Goal: Task Accomplishment & Management: Use online tool/utility

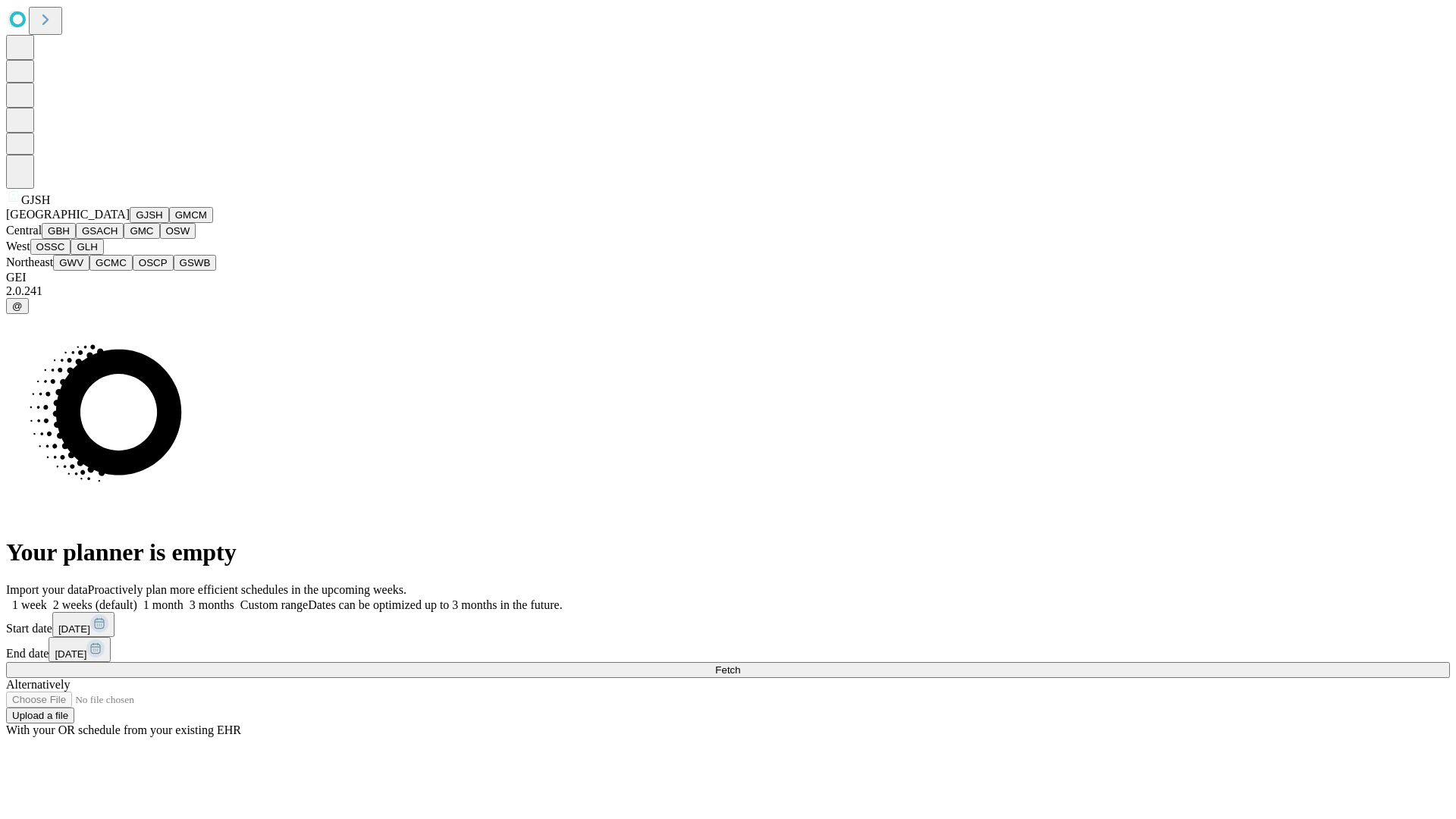
click at [130, 223] on button "GJSH" at bounding box center [150, 214] width 40 height 16
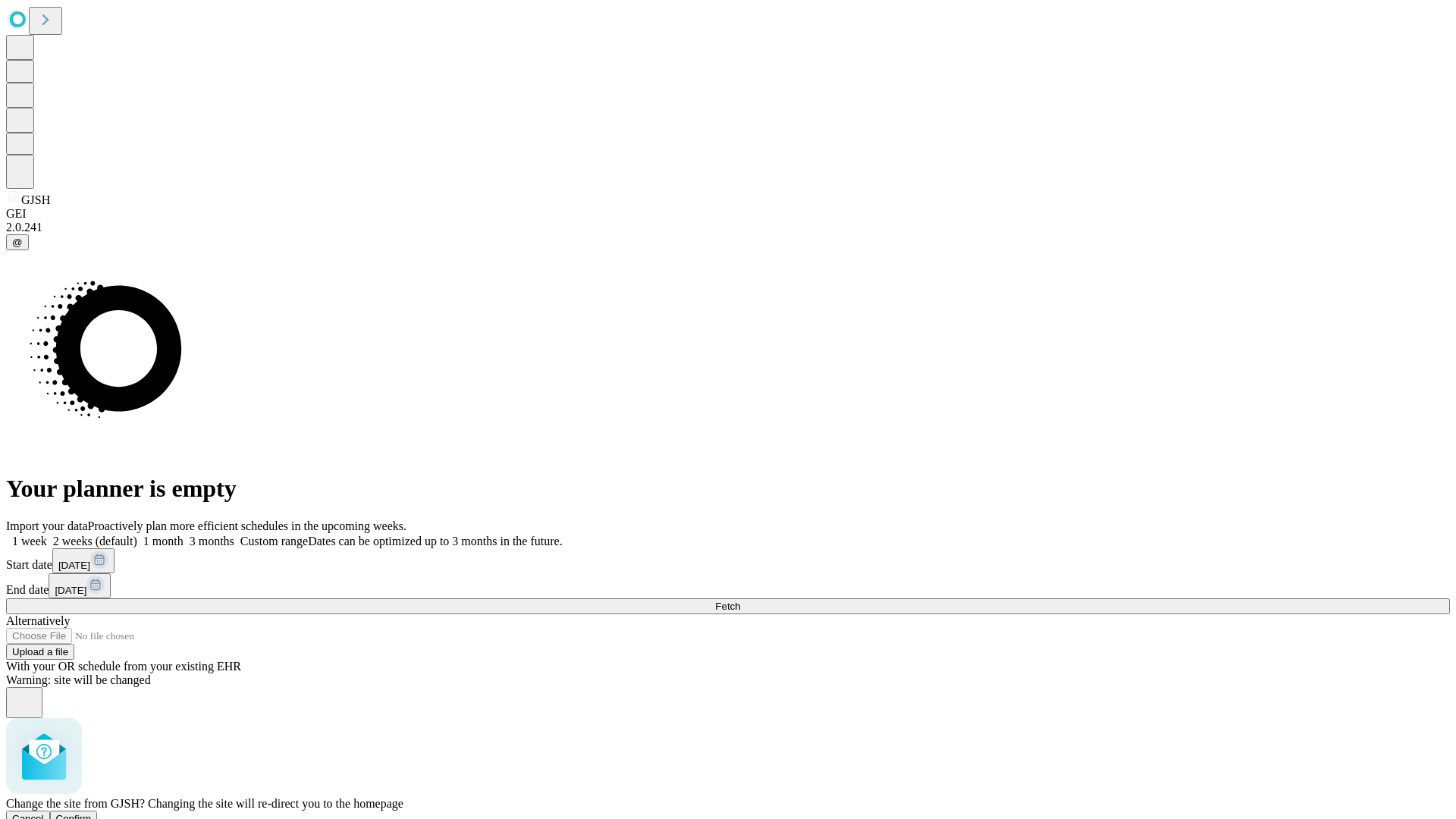
click at [92, 813] on span "Confirm" at bounding box center [74, 819] width 36 height 12
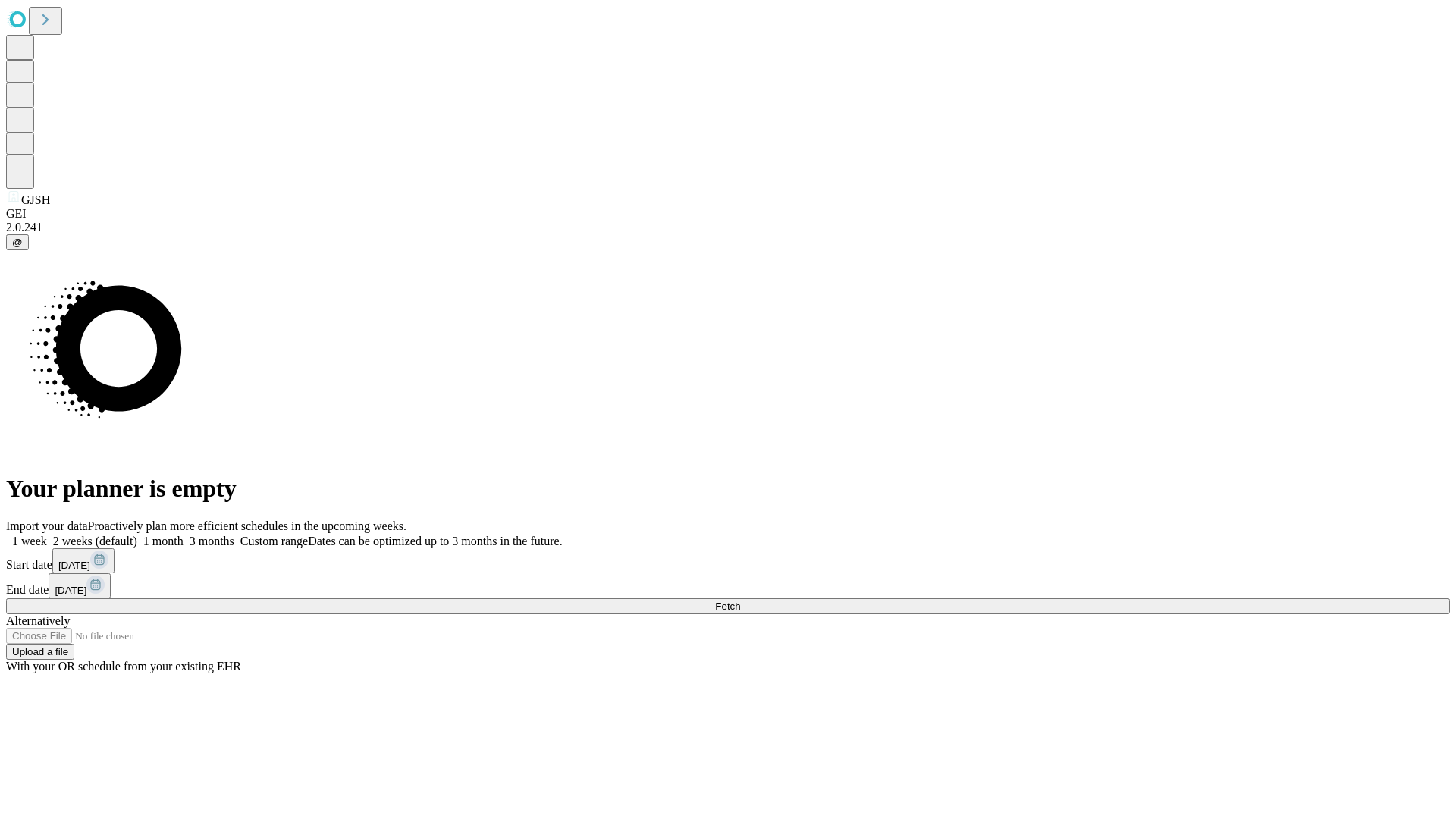
click at [184, 535] on label "1 month" at bounding box center [160, 542] width 46 height 13
click at [740, 601] on span "Fetch" at bounding box center [728, 606] width 25 height 12
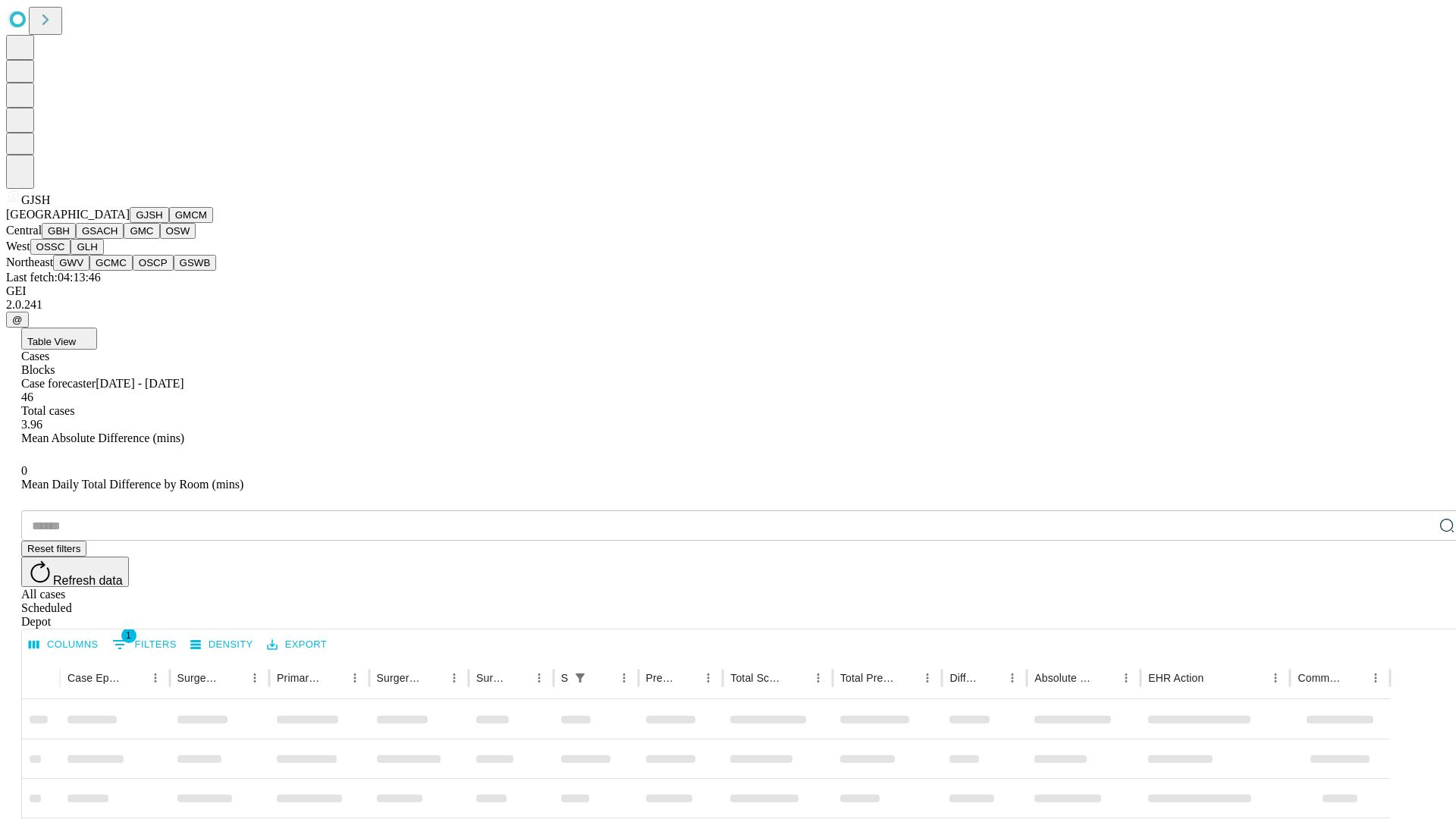
click at [169, 223] on button "GMCM" at bounding box center [191, 214] width 44 height 16
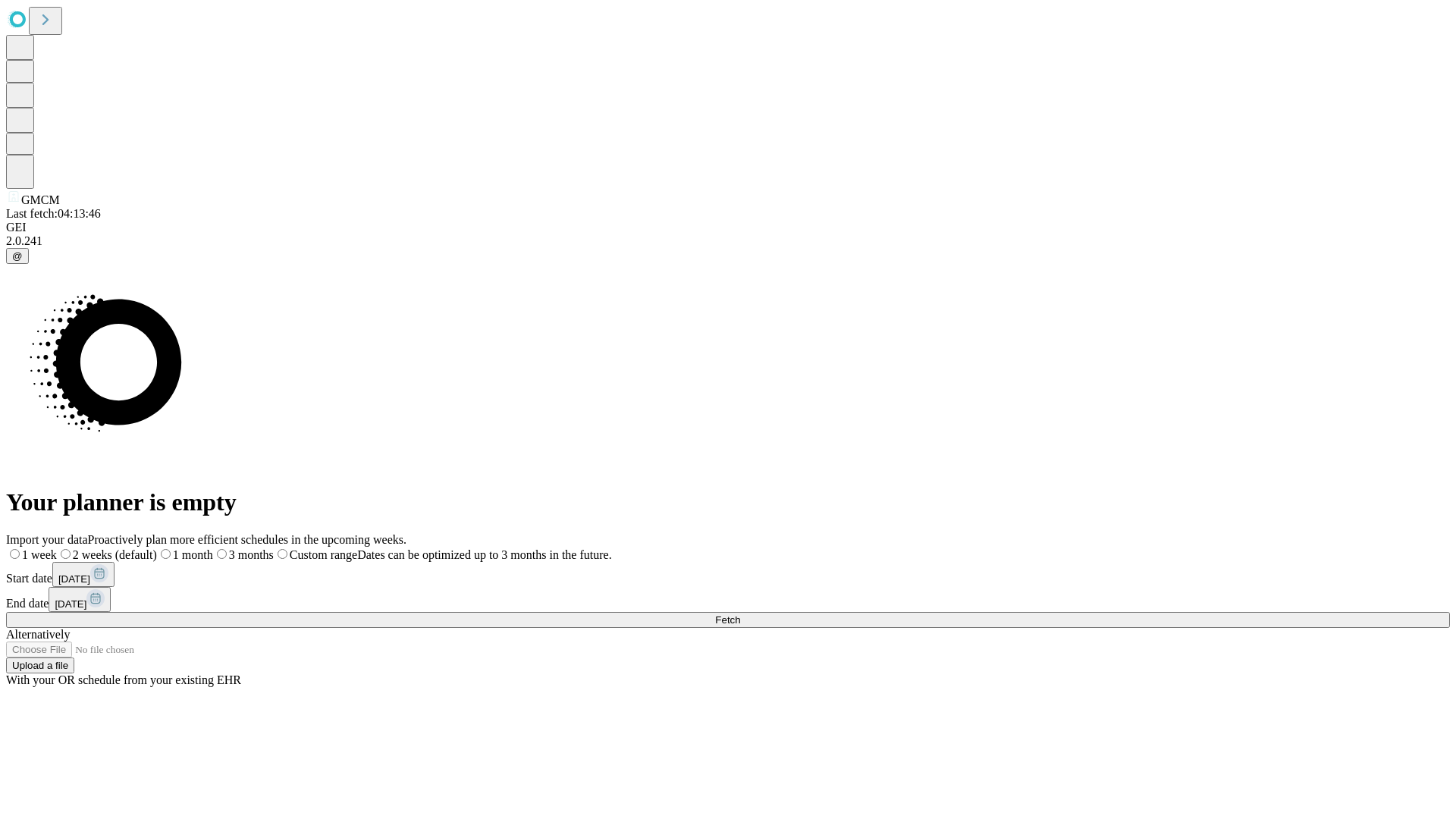
click at [213, 548] on label "1 month" at bounding box center [185, 555] width 56 height 13
click at [740, 615] on span "Fetch" at bounding box center [728, 620] width 25 height 12
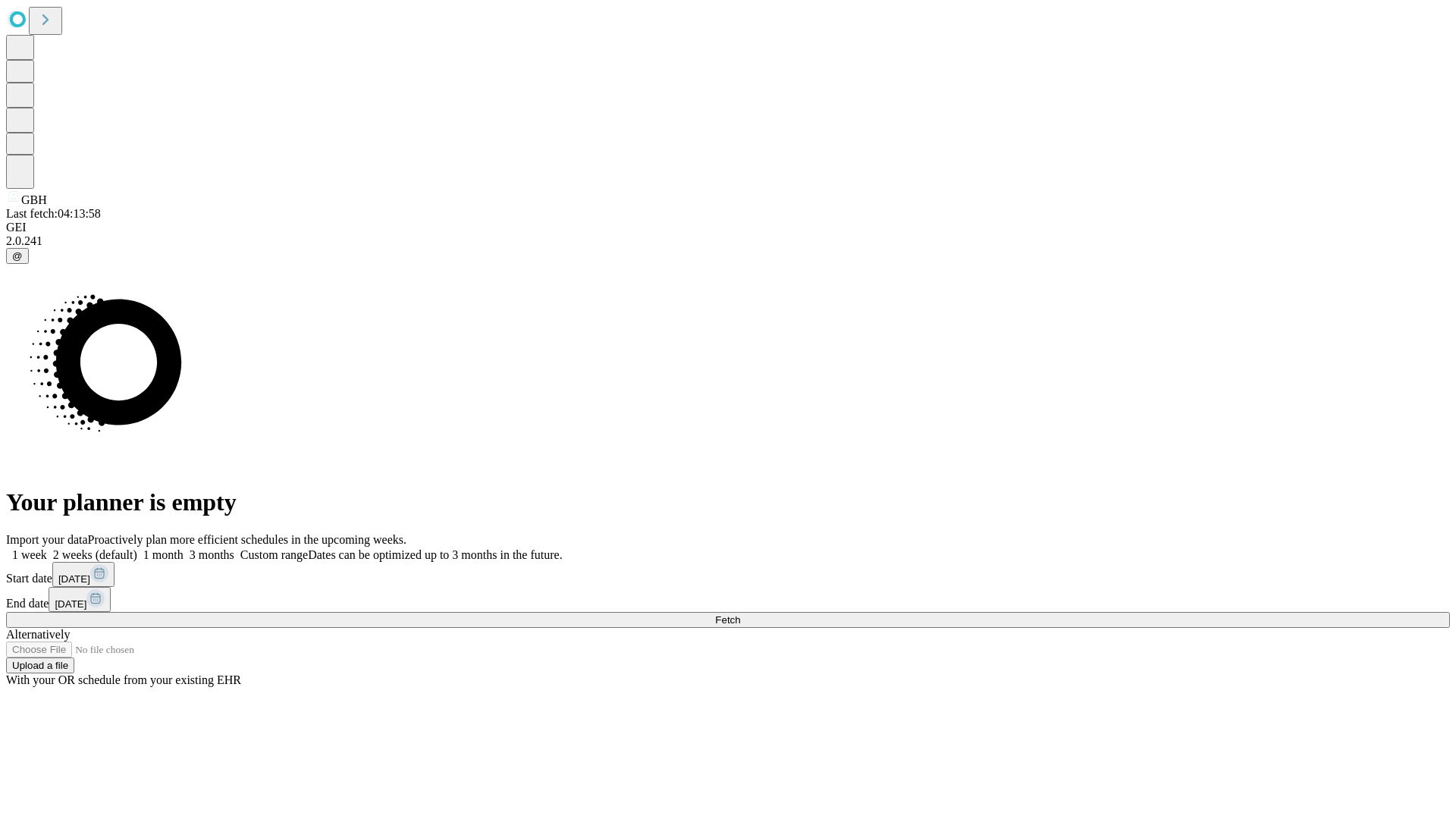
click at [184, 548] on label "1 month" at bounding box center [160, 555] width 46 height 13
click at [740, 615] on span "Fetch" at bounding box center [728, 620] width 25 height 12
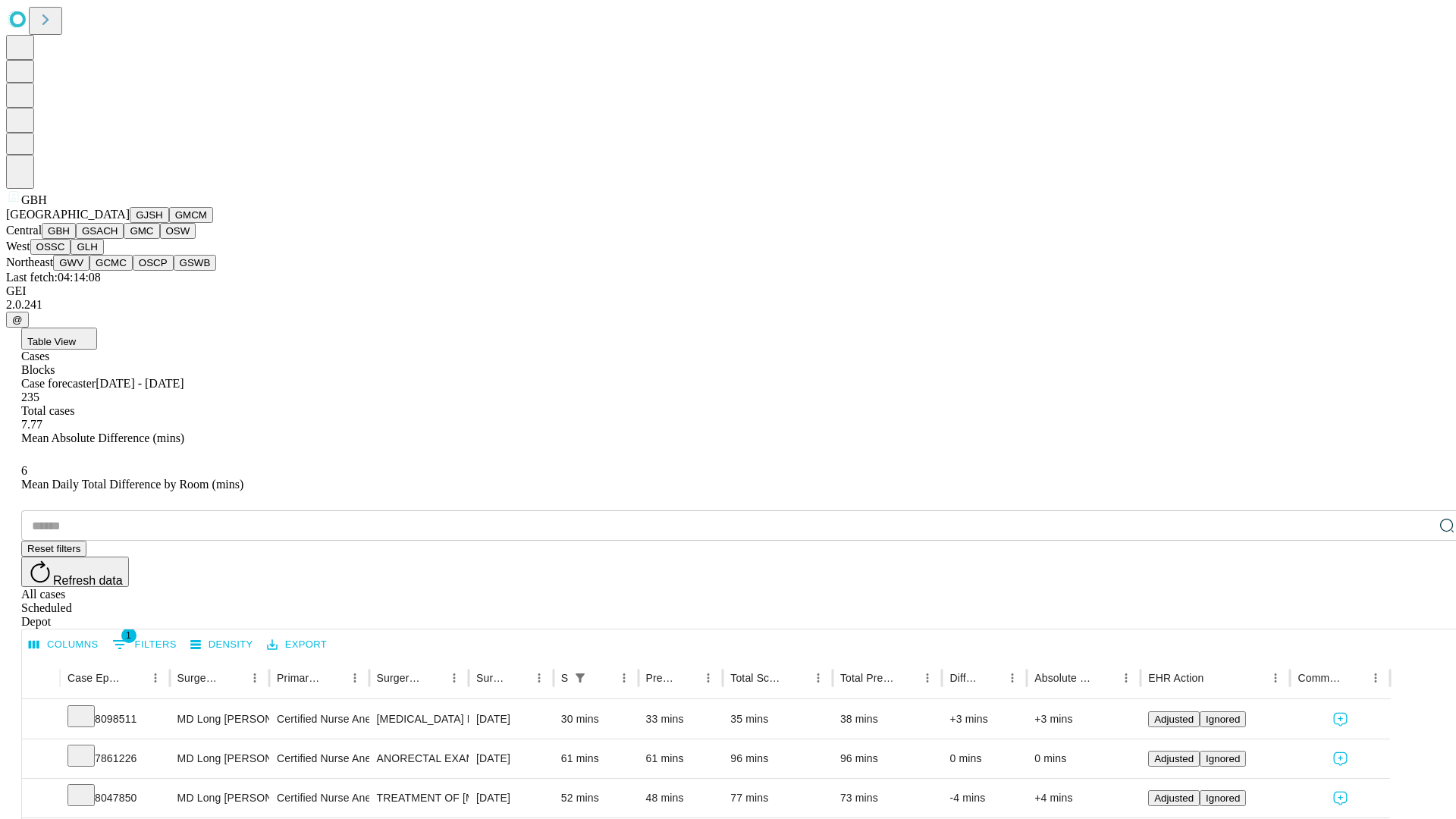
click at [117, 239] on button "GSACH" at bounding box center [100, 231] width 48 height 16
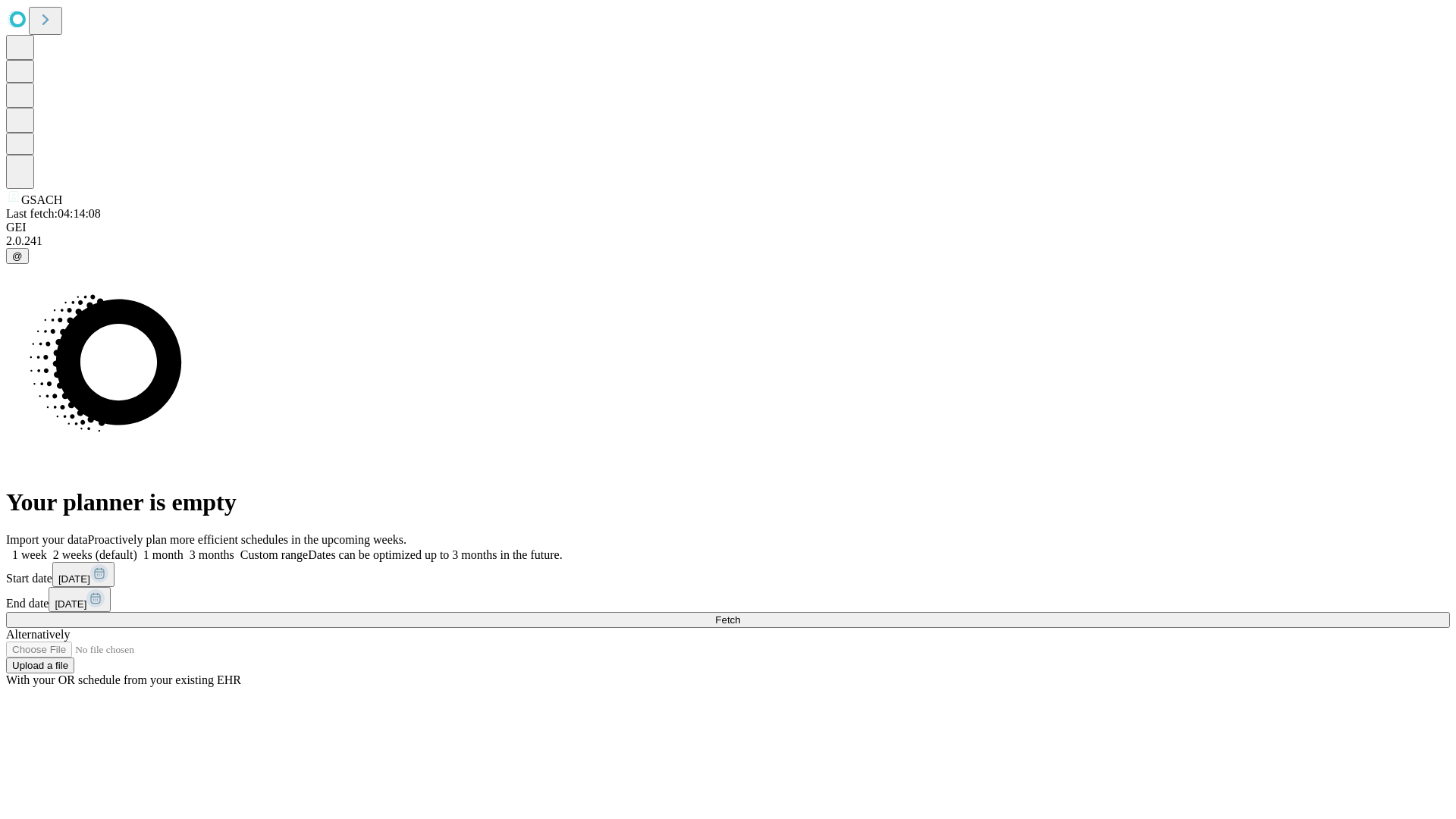
click at [740, 615] on span "Fetch" at bounding box center [728, 620] width 25 height 12
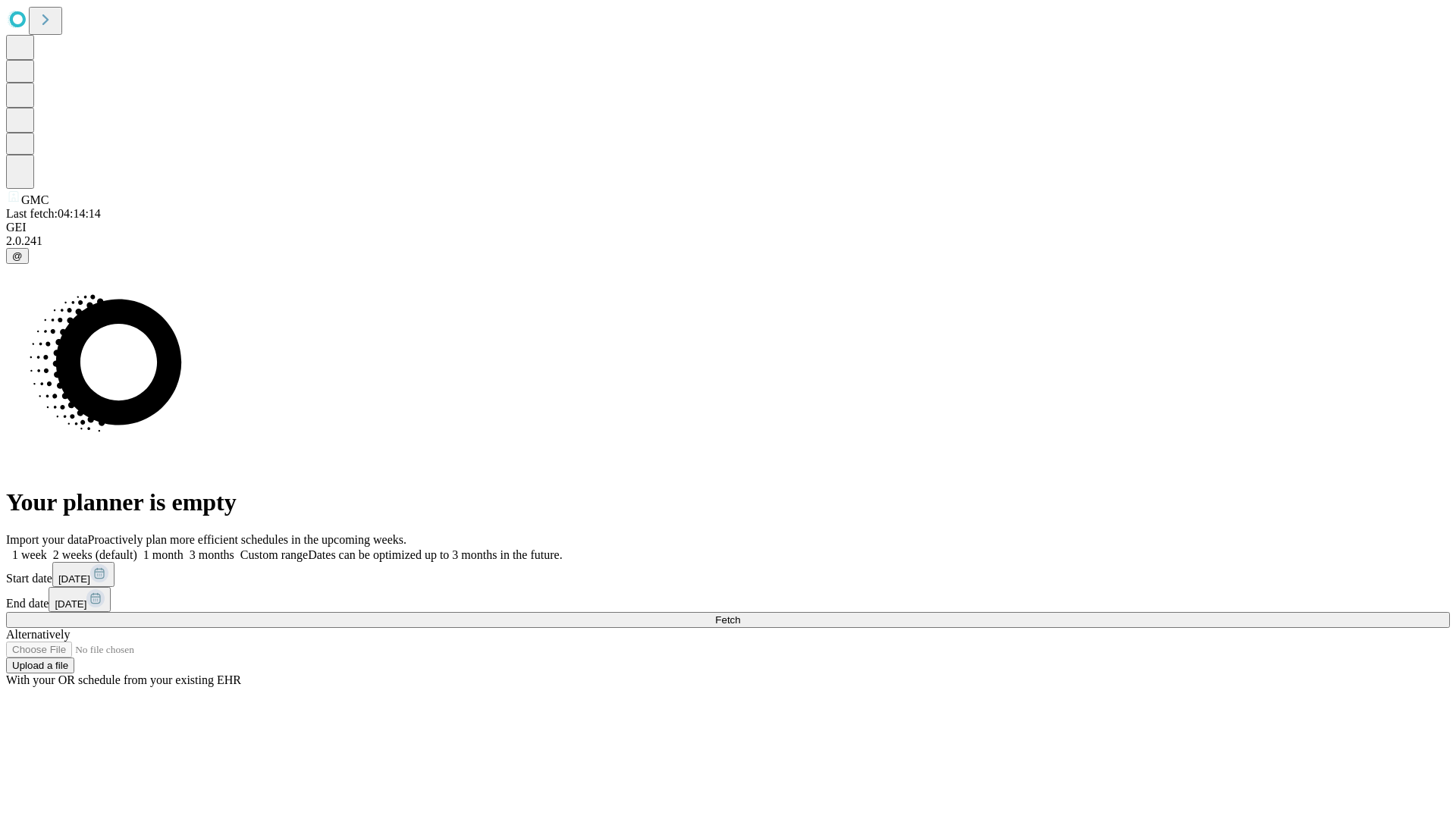
click at [184, 548] on label "1 month" at bounding box center [160, 555] width 46 height 13
click at [740, 615] on span "Fetch" at bounding box center [728, 620] width 25 height 12
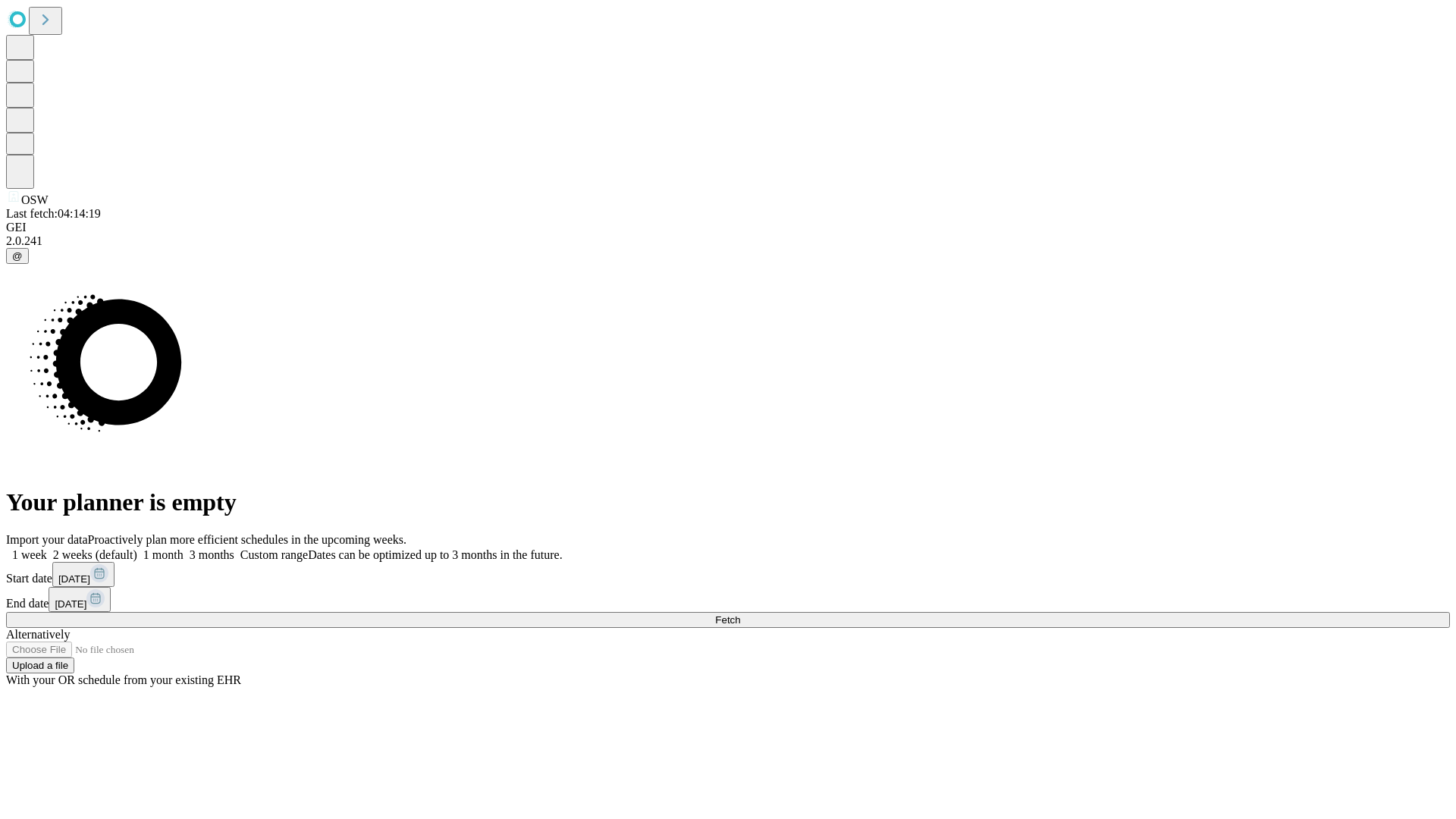
click at [184, 548] on label "1 month" at bounding box center [160, 555] width 46 height 13
click at [740, 615] on span "Fetch" at bounding box center [728, 620] width 25 height 12
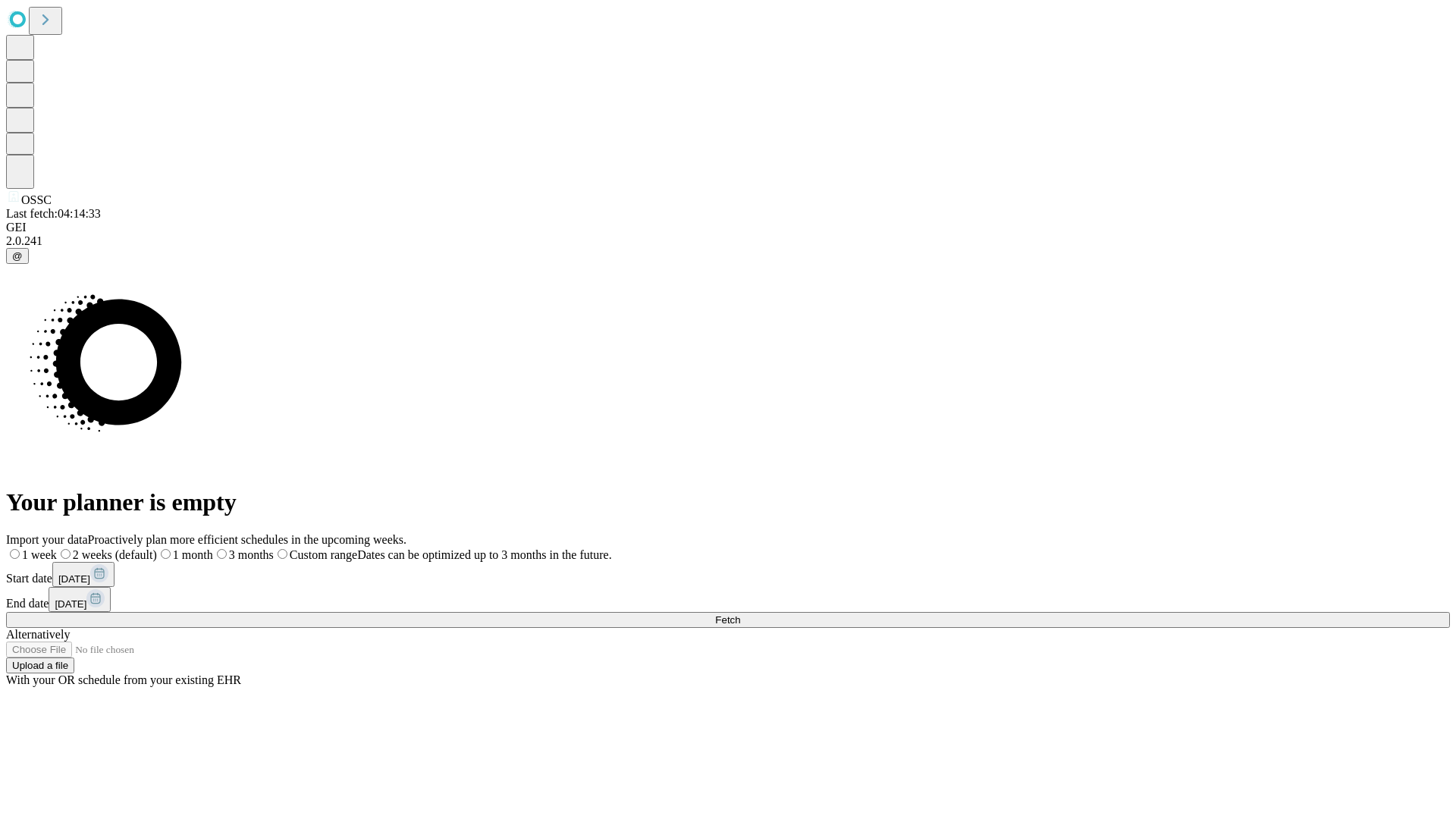
click at [213, 548] on label "1 month" at bounding box center [185, 555] width 56 height 13
click at [740, 615] on span "Fetch" at bounding box center [728, 620] width 25 height 12
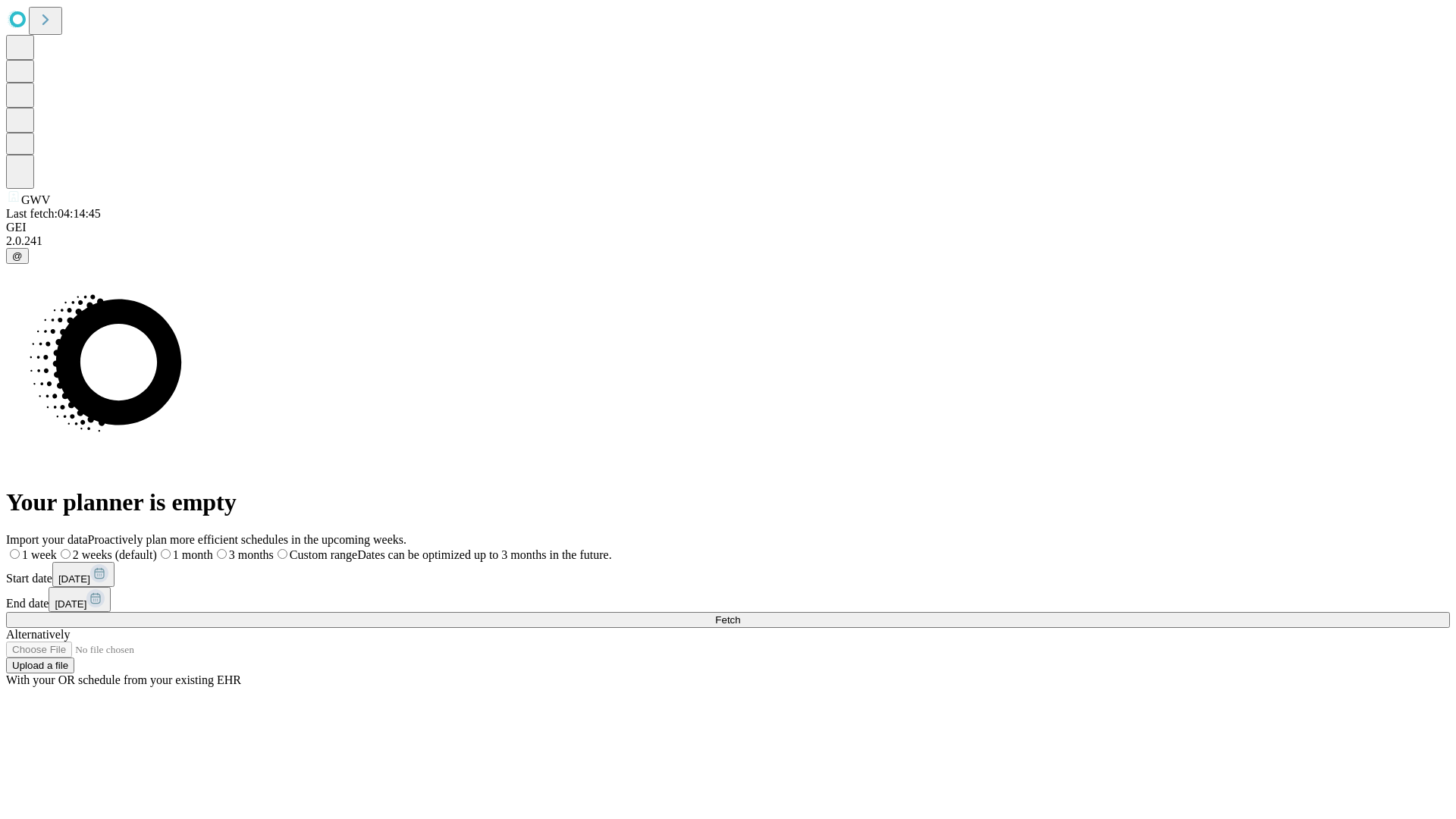
click at [213, 548] on label "1 month" at bounding box center [185, 555] width 56 height 13
click at [740, 615] on span "Fetch" at bounding box center [728, 620] width 25 height 12
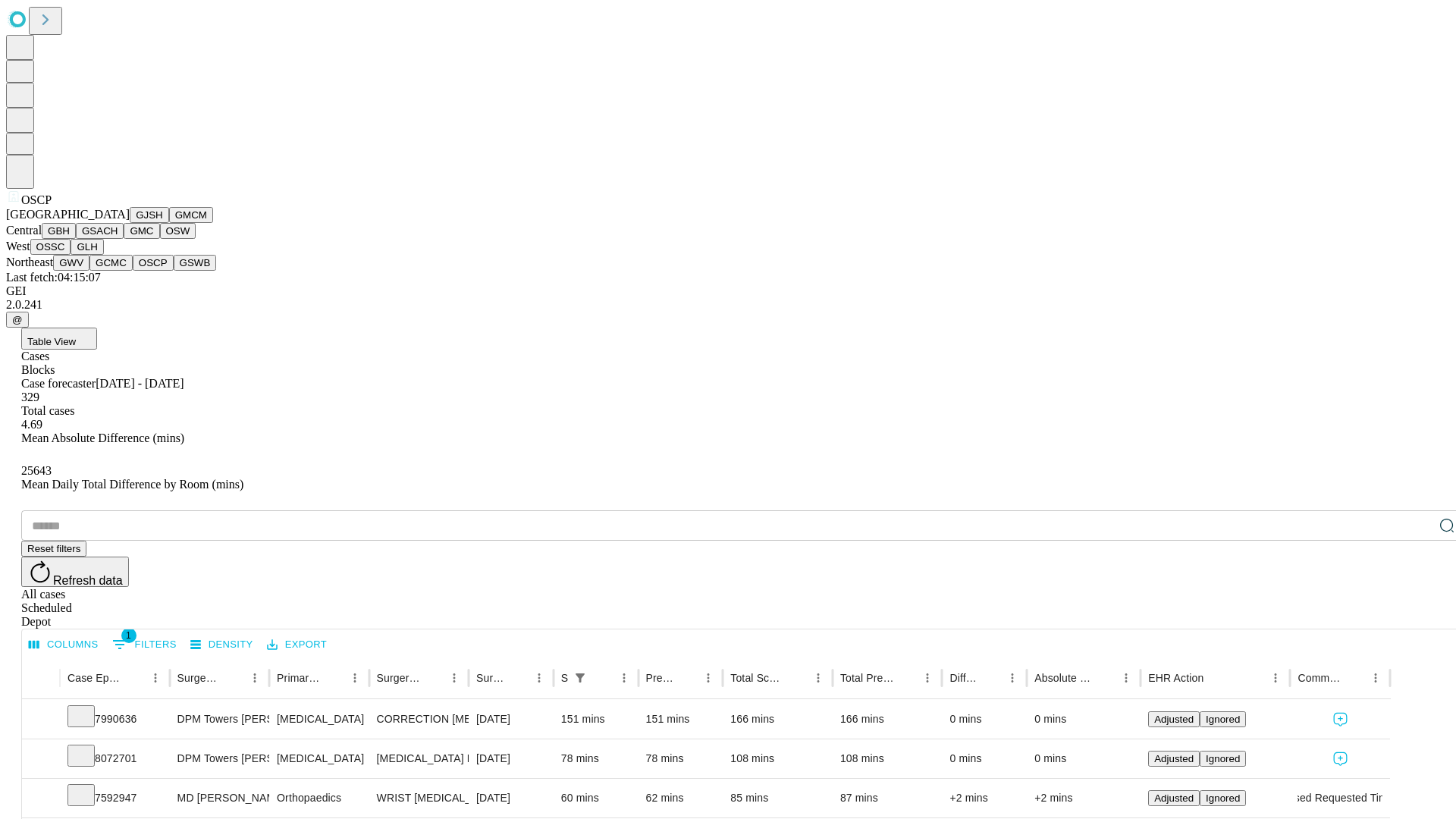
click at [174, 271] on button "GSWB" at bounding box center [195, 262] width 43 height 16
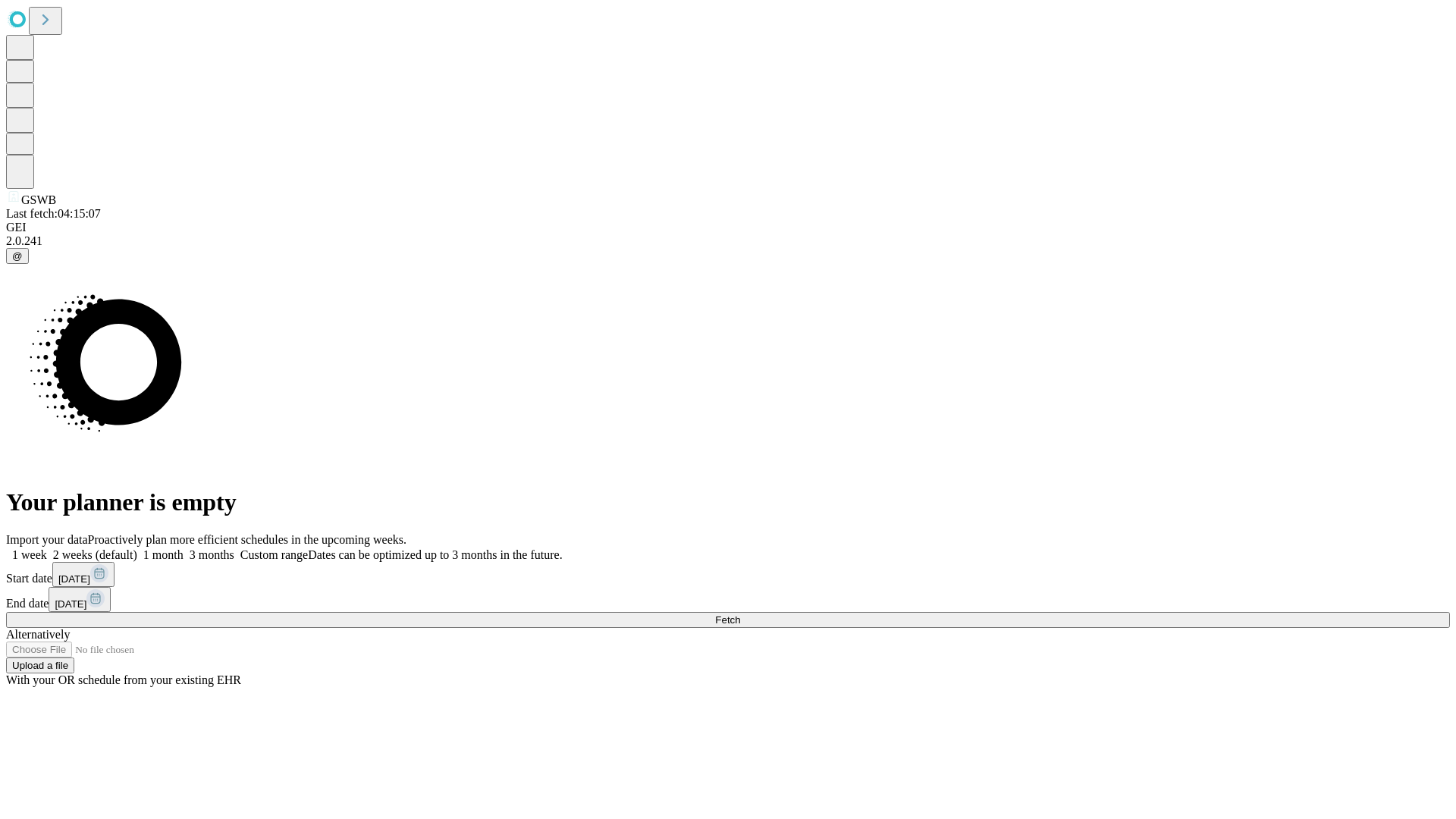
click at [184, 548] on label "1 month" at bounding box center [160, 555] width 46 height 13
click at [740, 615] on span "Fetch" at bounding box center [728, 620] width 25 height 12
